Goal: Check status: Check status

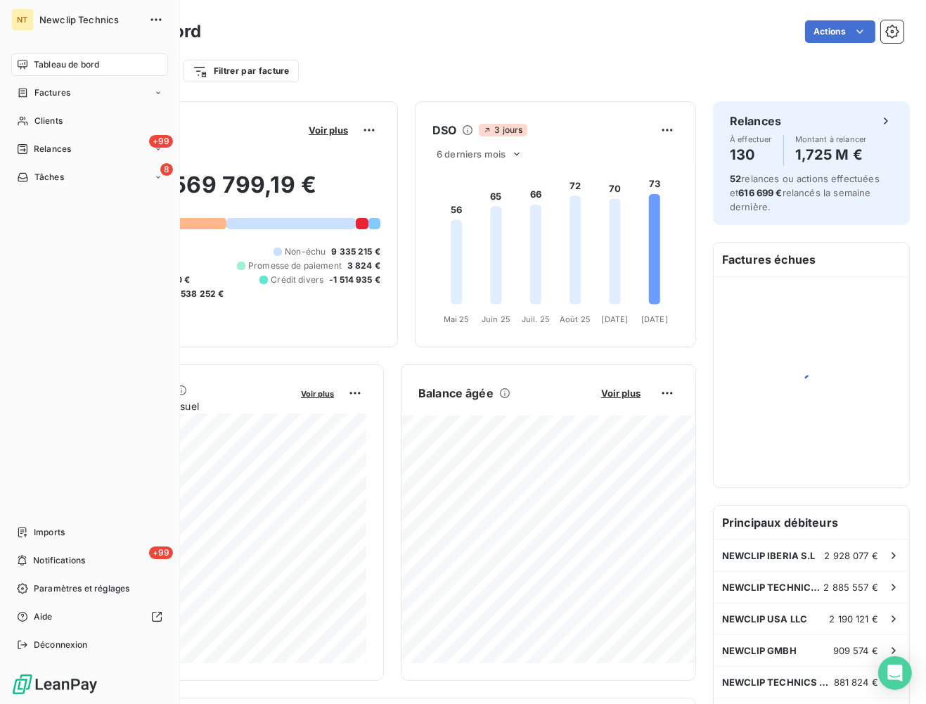
click at [38, 91] on span "Factures" at bounding box center [52, 92] width 36 height 13
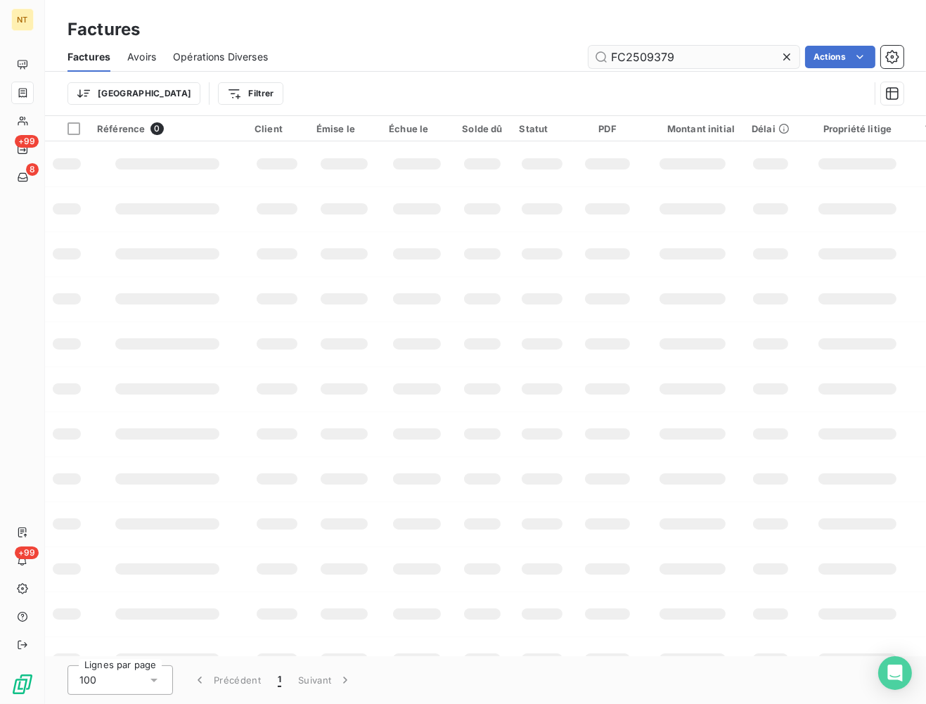
drag, startPoint x: 685, startPoint y: 62, endPoint x: 490, endPoint y: 66, distance: 194.8
click at [588, 66] on input "FC2509379" at bounding box center [693, 57] width 211 height 22
type input "FC25093799"
click at [607, 54] on input "FC25093799" at bounding box center [693, 57] width 211 height 22
click at [607, 55] on input "FC25093799" at bounding box center [693, 57] width 211 height 22
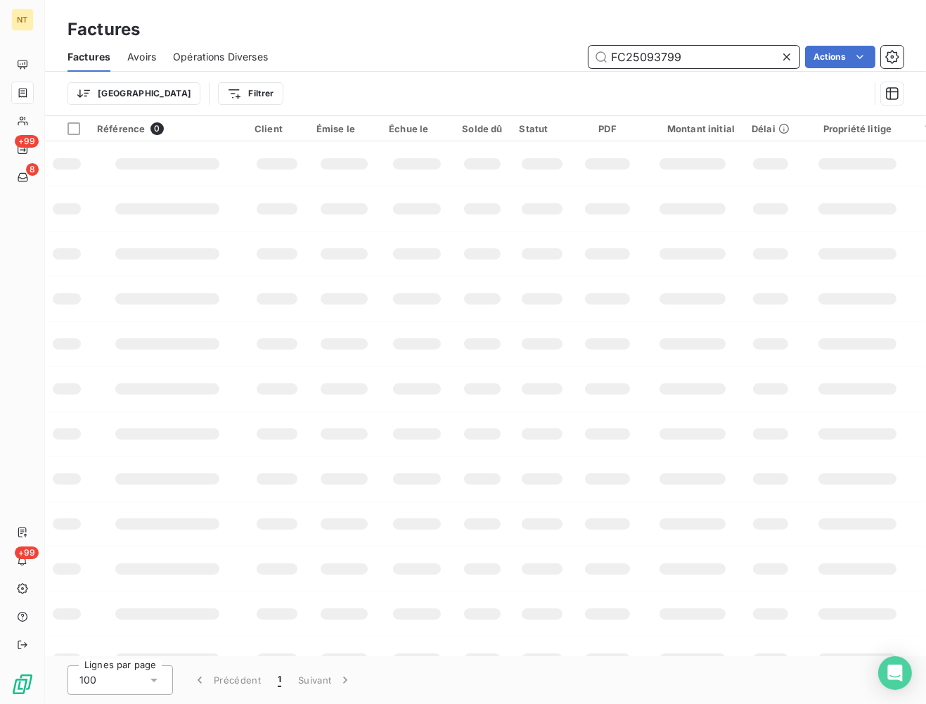
click at [689, 54] on input "FC25093799" at bounding box center [693, 57] width 211 height 22
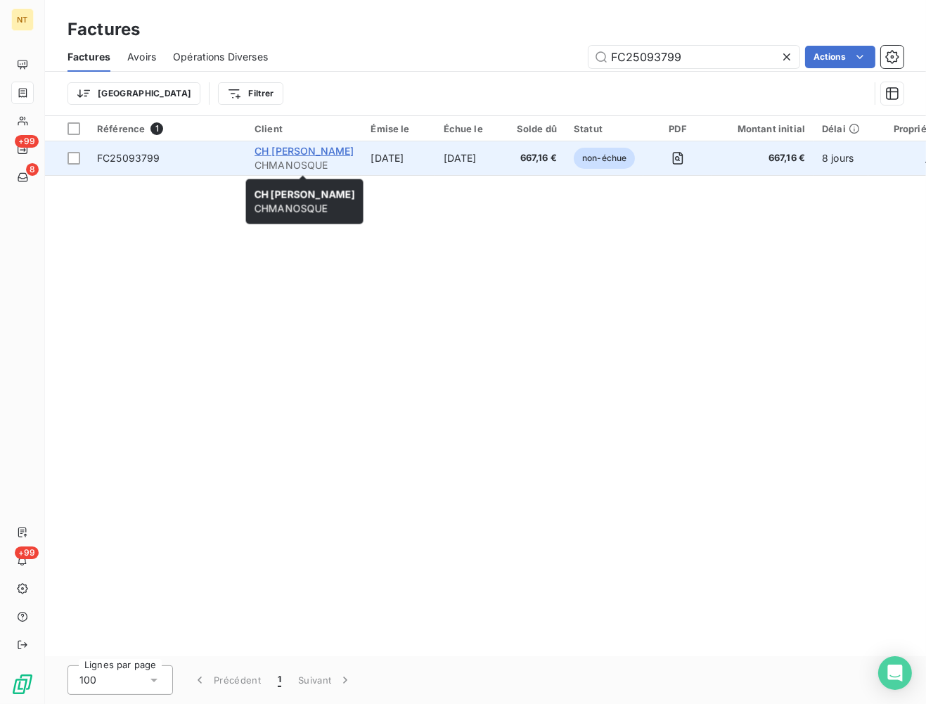
click at [316, 147] on span "CH [PERSON_NAME]" at bounding box center [304, 151] width 99 height 12
click at [557, 156] on span "667,16 €" at bounding box center [537, 158] width 40 height 14
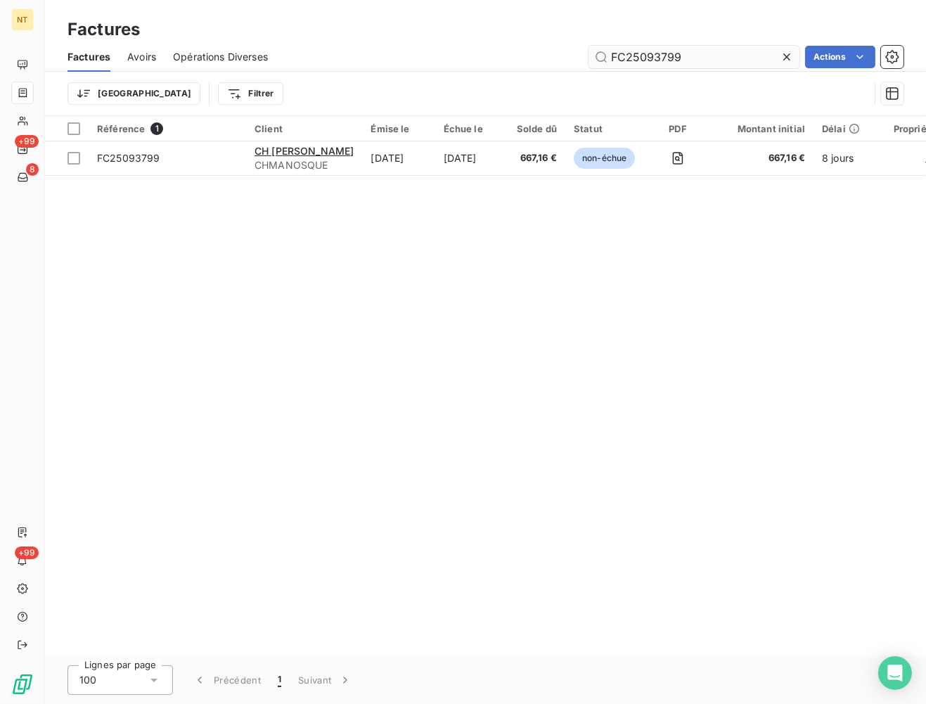
drag, startPoint x: 693, startPoint y: 47, endPoint x: 654, endPoint y: 57, distance: 40.6
click at [654, 57] on input "FC25093799" at bounding box center [693, 57] width 211 height 22
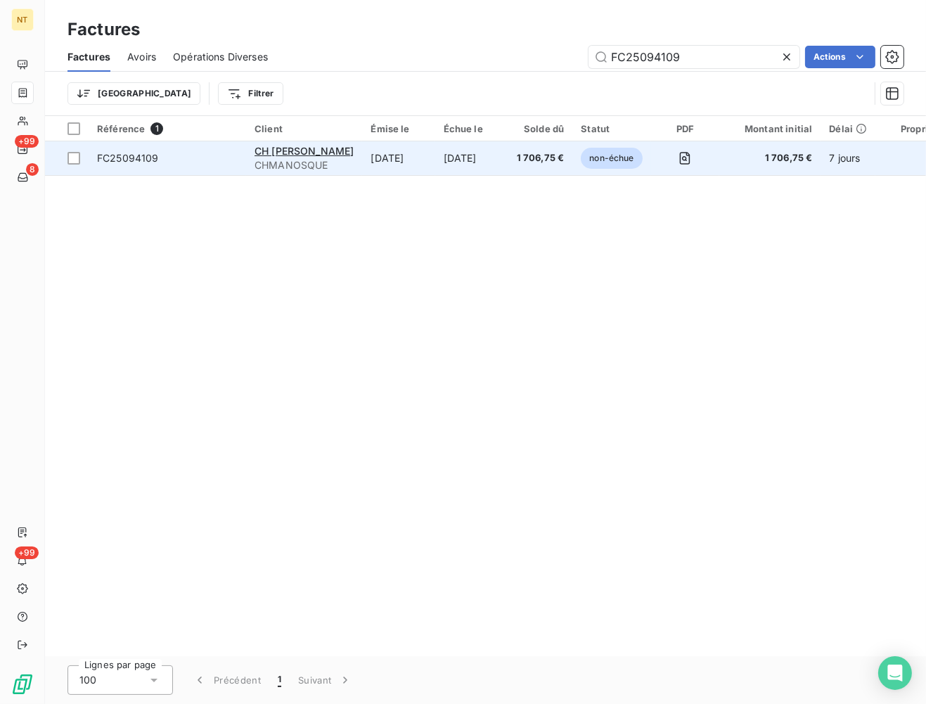
type input "FC25094109"
click at [547, 155] on span "1 706,75 €" at bounding box center [541, 158] width 48 height 14
